Goal: Information Seeking & Learning: Learn about a topic

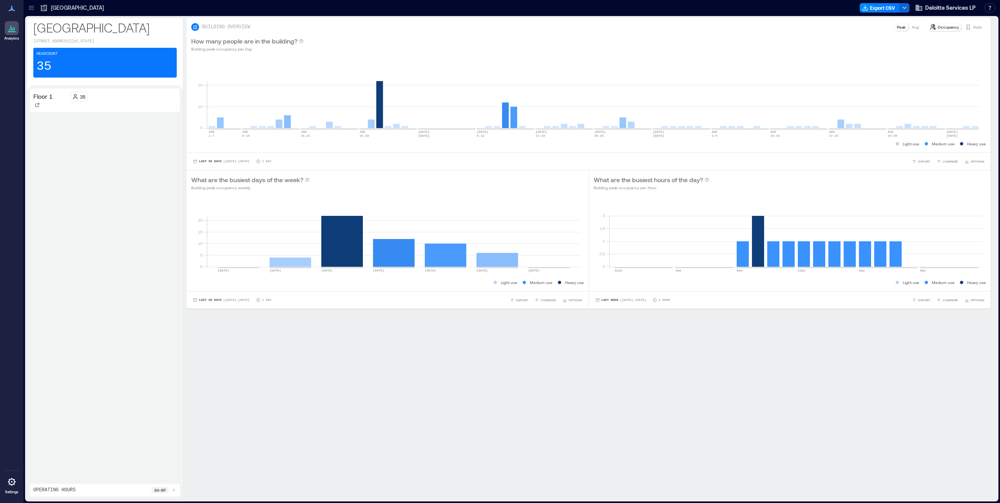
click at [34, 5] on icon at bounding box center [31, 8] width 8 height 8
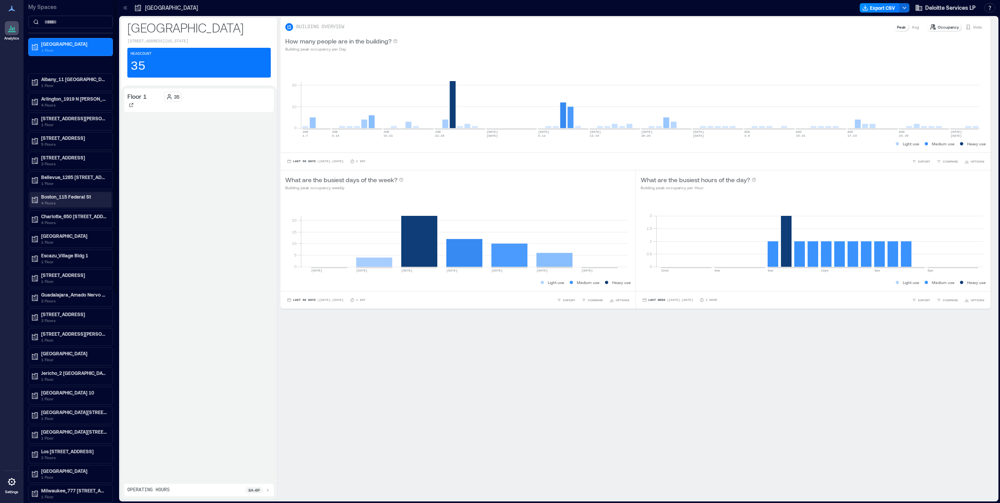
click at [50, 194] on p "Boston_115 Federal St" at bounding box center [74, 197] width 66 height 6
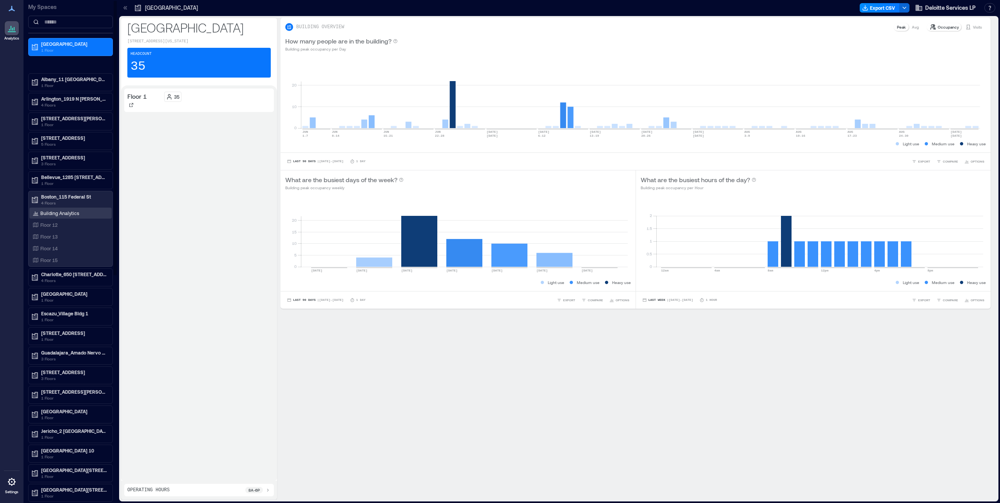
click at [53, 212] on p "Building Analytics" at bounding box center [59, 213] width 39 height 6
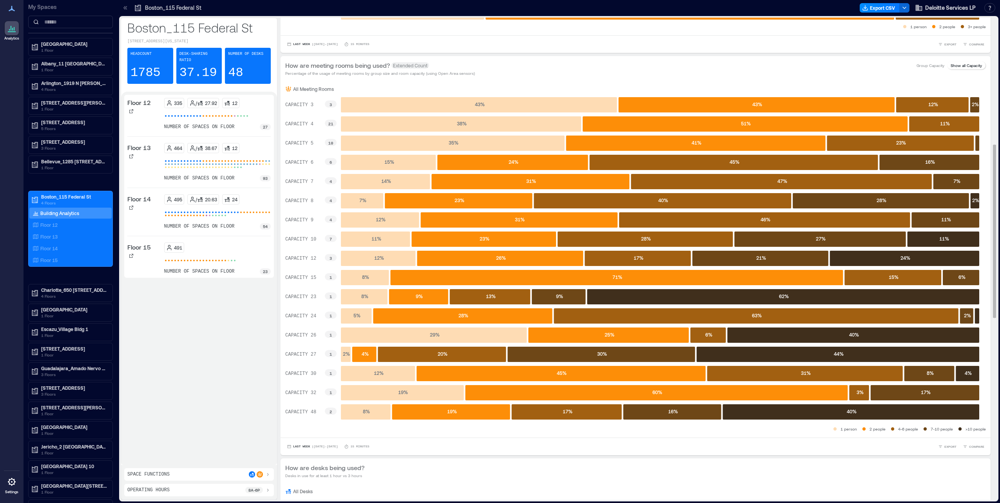
scroll to position [353, 0]
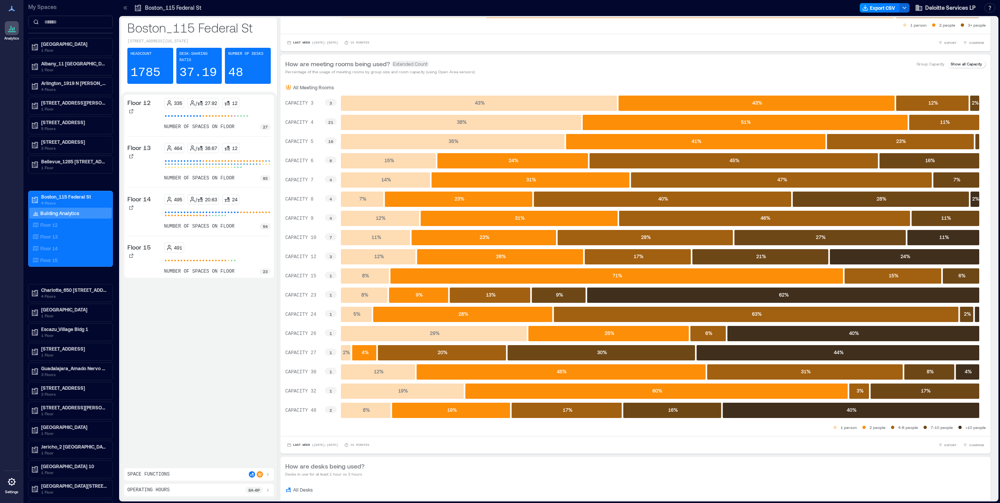
click at [260, 410] on div "Floor 12 335 / 27.92 12 number of spaces on floor 27 Floor 13 464 / 38.67 12 nu…" at bounding box center [199, 278] width 150 height 367
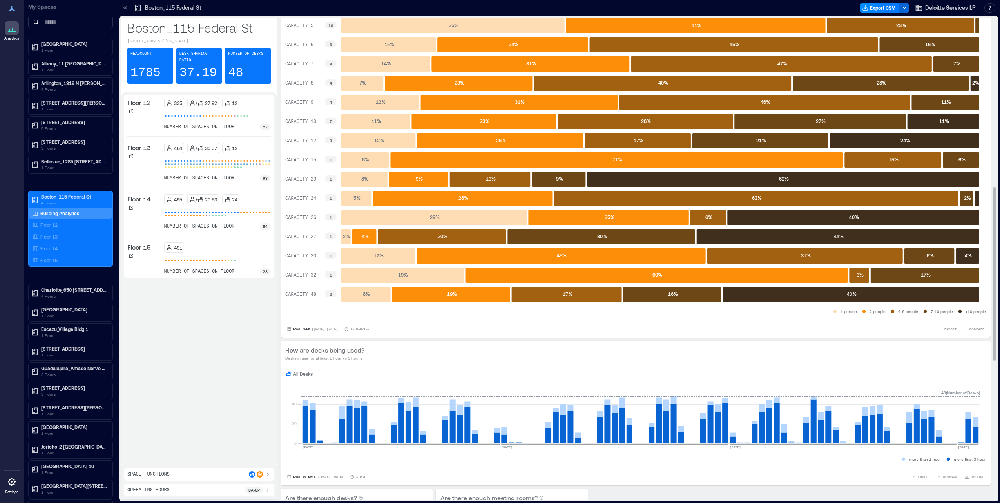
scroll to position [470, 0]
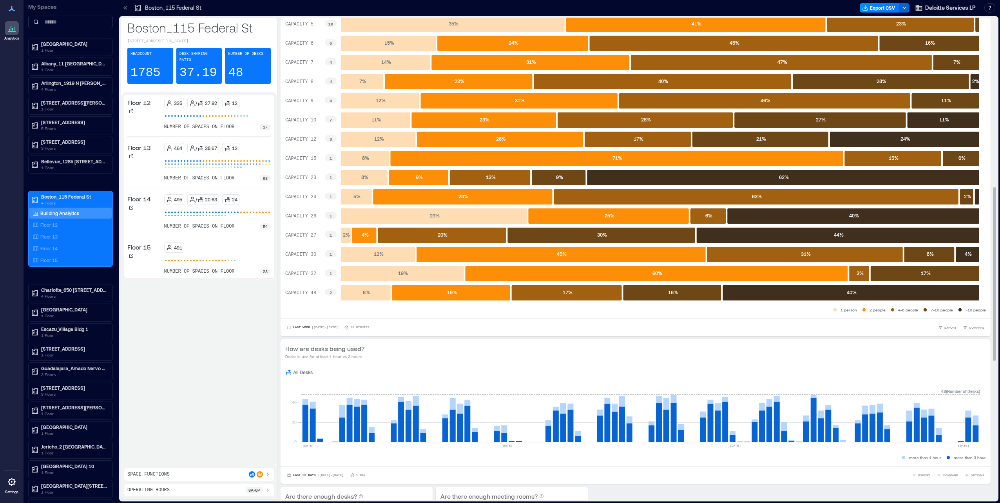
click at [421, 292] on rect at bounding box center [451, 292] width 118 height 15
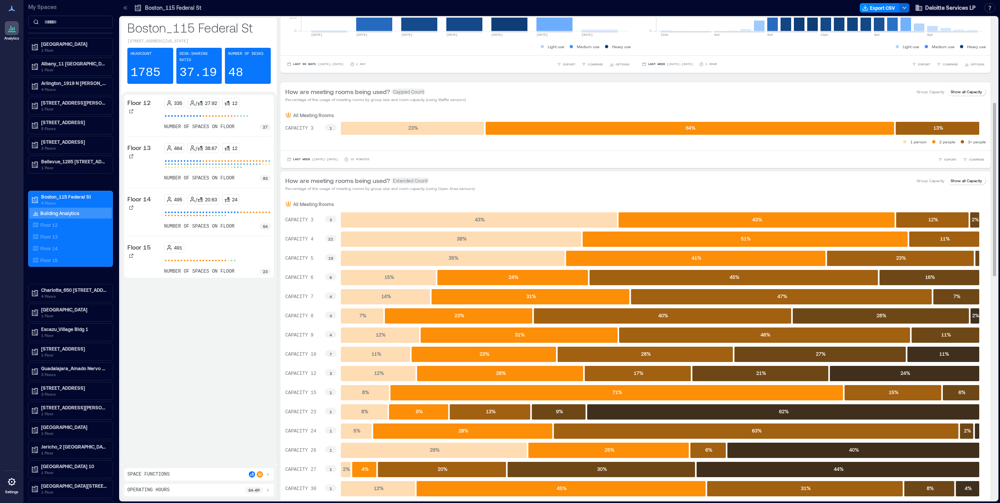
scroll to position [235, 0]
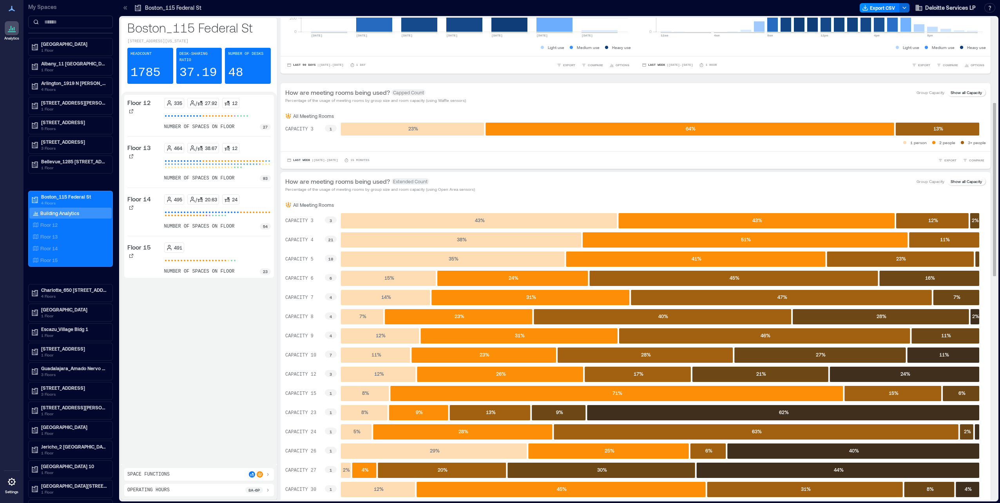
click at [959, 181] on p "Show all Capacity" at bounding box center [966, 181] width 31 height 6
click at [934, 181] on p "Group Capacity" at bounding box center [931, 181] width 28 height 6
